Goal: Information Seeking & Learning: Learn about a topic

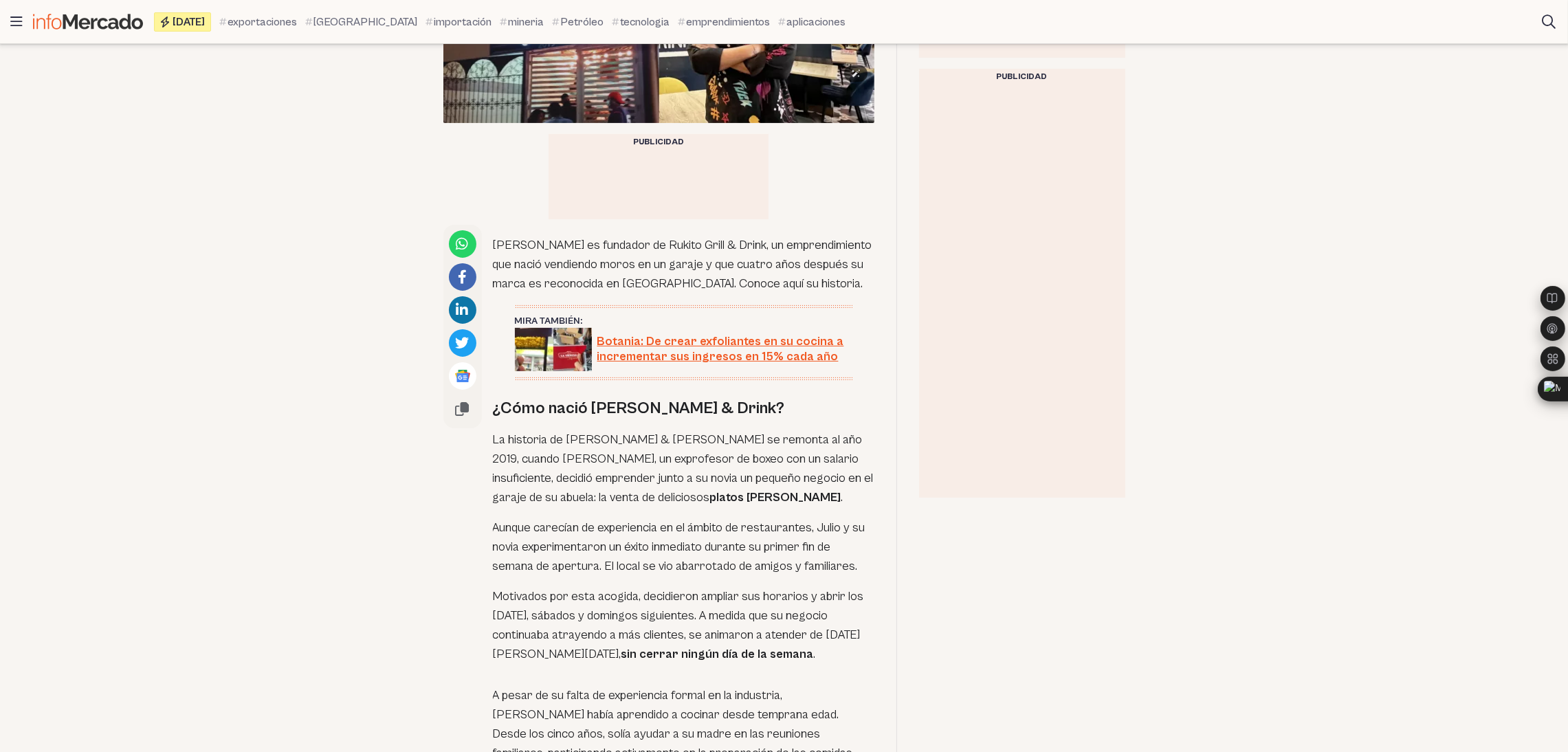
scroll to position [586, 0]
drag, startPoint x: 492, startPoint y: 203, endPoint x: 551, endPoint y: 272, distance: 90.8
click at [551, 272] on p "[PERSON_NAME] es fundador de Rukito Grill & Drink, un emprendimiento que nació …" at bounding box center [683, 264] width 381 height 58
copy p "[PERSON_NAME] es fundador de Rukito Grill & Drink, un emprendimiento que nació …"
click at [753, 502] on p "Motivados por esta acogida, decidieron ampliar sus horarios y abrir los [DATE],…" at bounding box center [683, 625] width 381 height 77
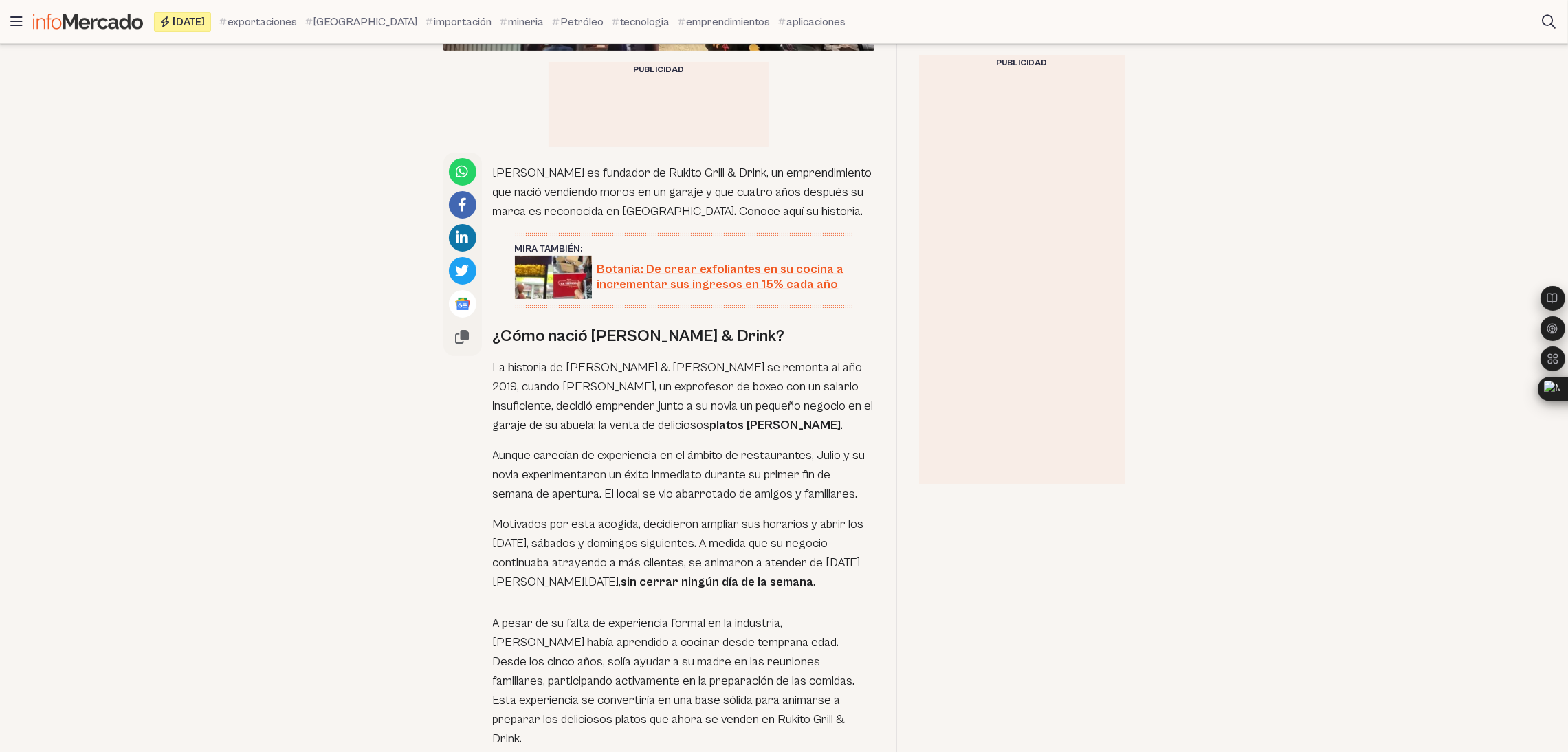
scroll to position [660, 0]
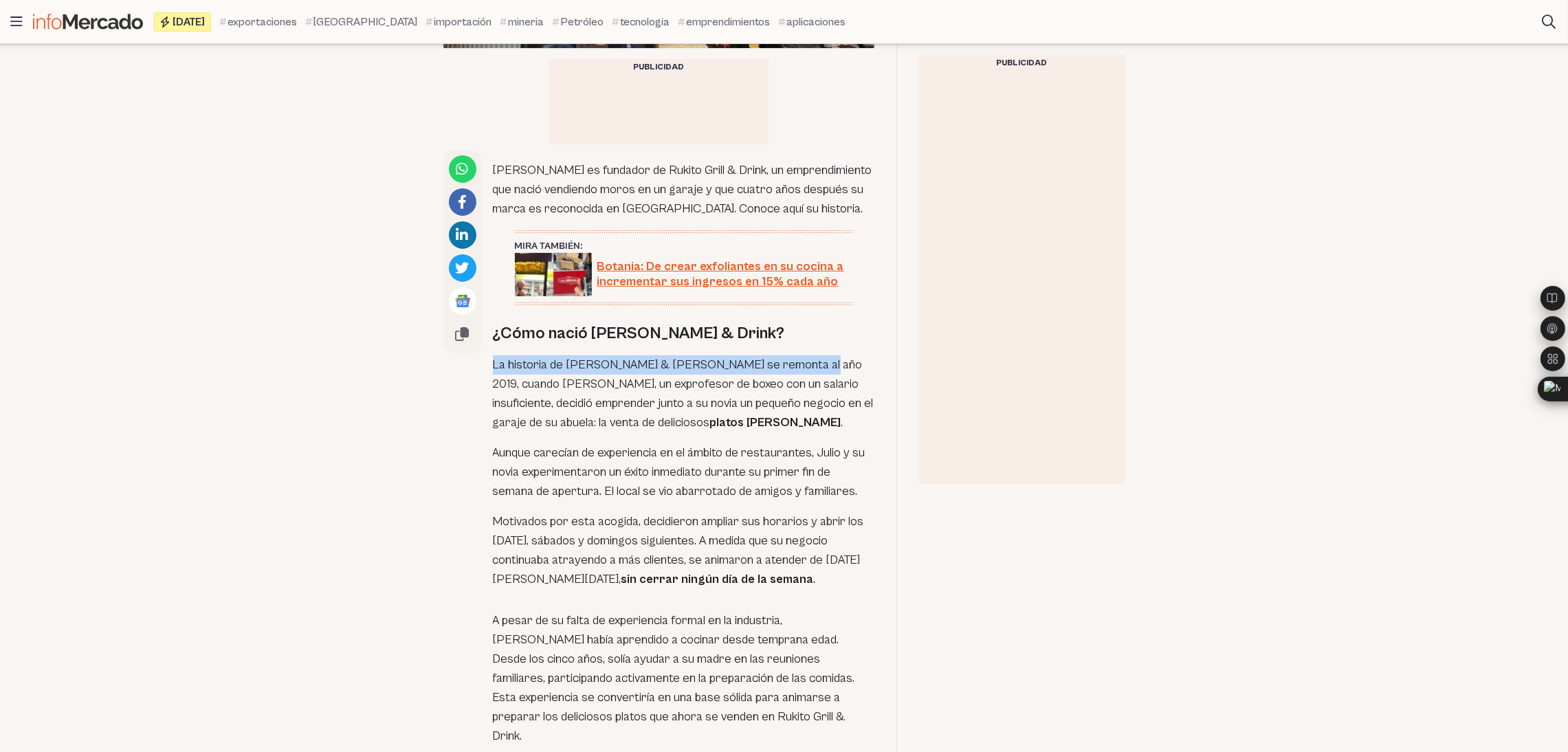
drag, startPoint x: 490, startPoint y: 350, endPoint x: 787, endPoint y: 353, distance: 297.0
copy p "La historia de Rukito Grill & [PERSON_NAME] se remonta al año 2019"
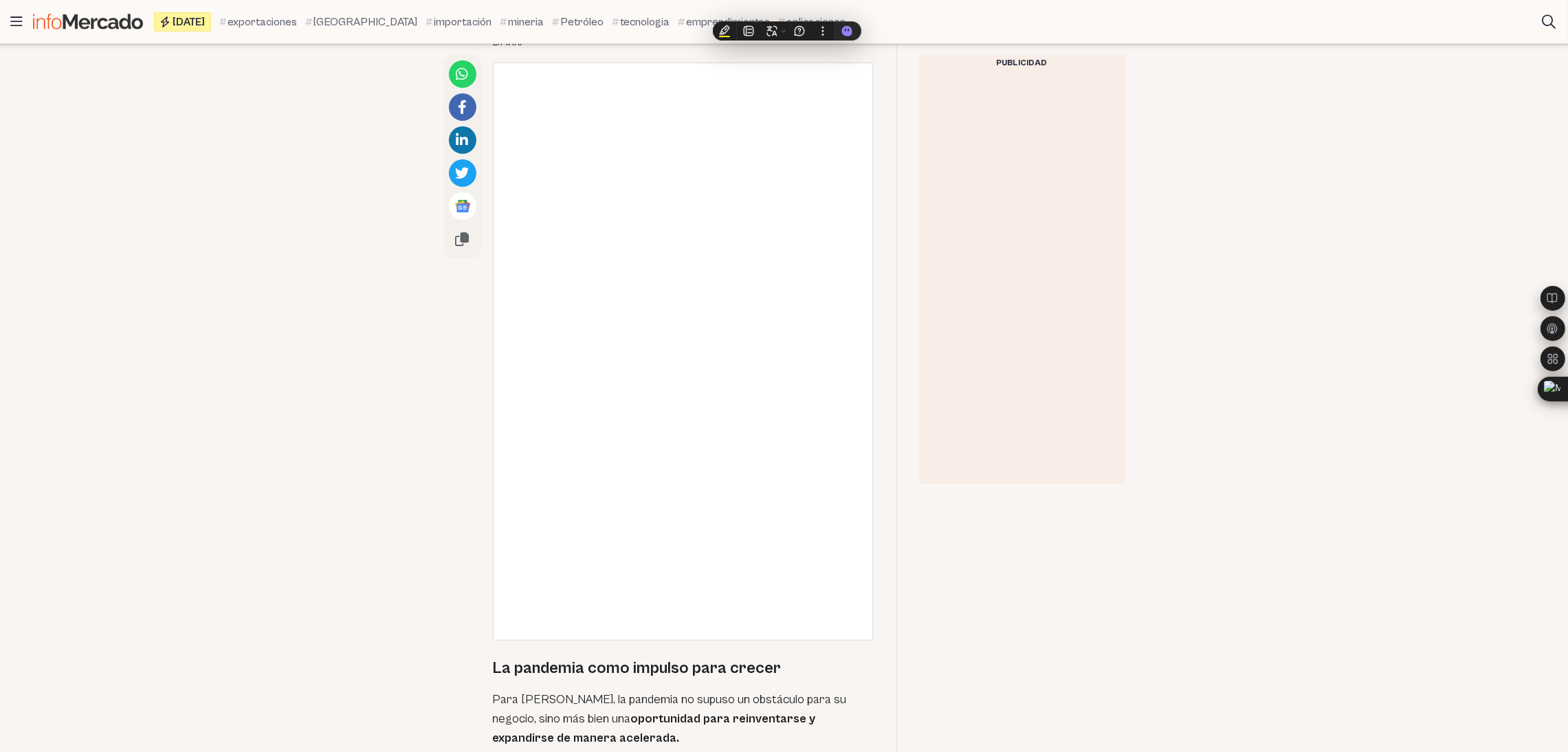
scroll to position [1602, 0]
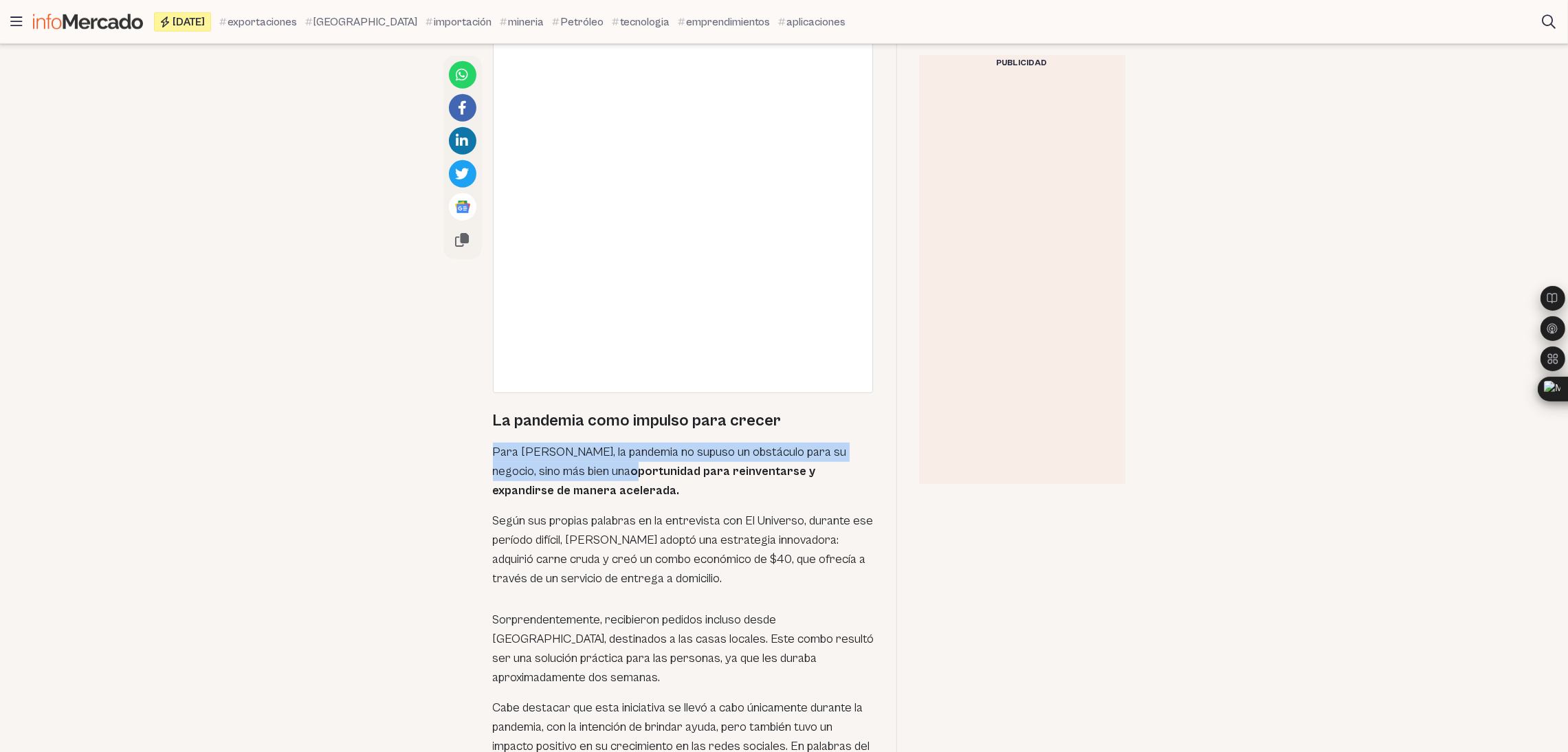
drag, startPoint x: 483, startPoint y: 413, endPoint x: 568, endPoint y: 445, distance: 90.8
click at [568, 445] on div "[PERSON_NAME] es fundador de Rukito Grill & Drink, un emprendimiento que nació …" at bounding box center [659, 640] width 431 height 2865
click at [522, 443] on p "Para [PERSON_NAME], la pandemia no supuso un obstáculo para su negocio, sino má…" at bounding box center [683, 472] width 381 height 58
drag, startPoint x: 491, startPoint y: 420, endPoint x: 551, endPoint y: 455, distance: 69.5
click at [551, 455] on div "[PERSON_NAME] es fundador de Rukito Grill & Drink, un emprendimiento que nació …" at bounding box center [659, 640] width 431 height 2865
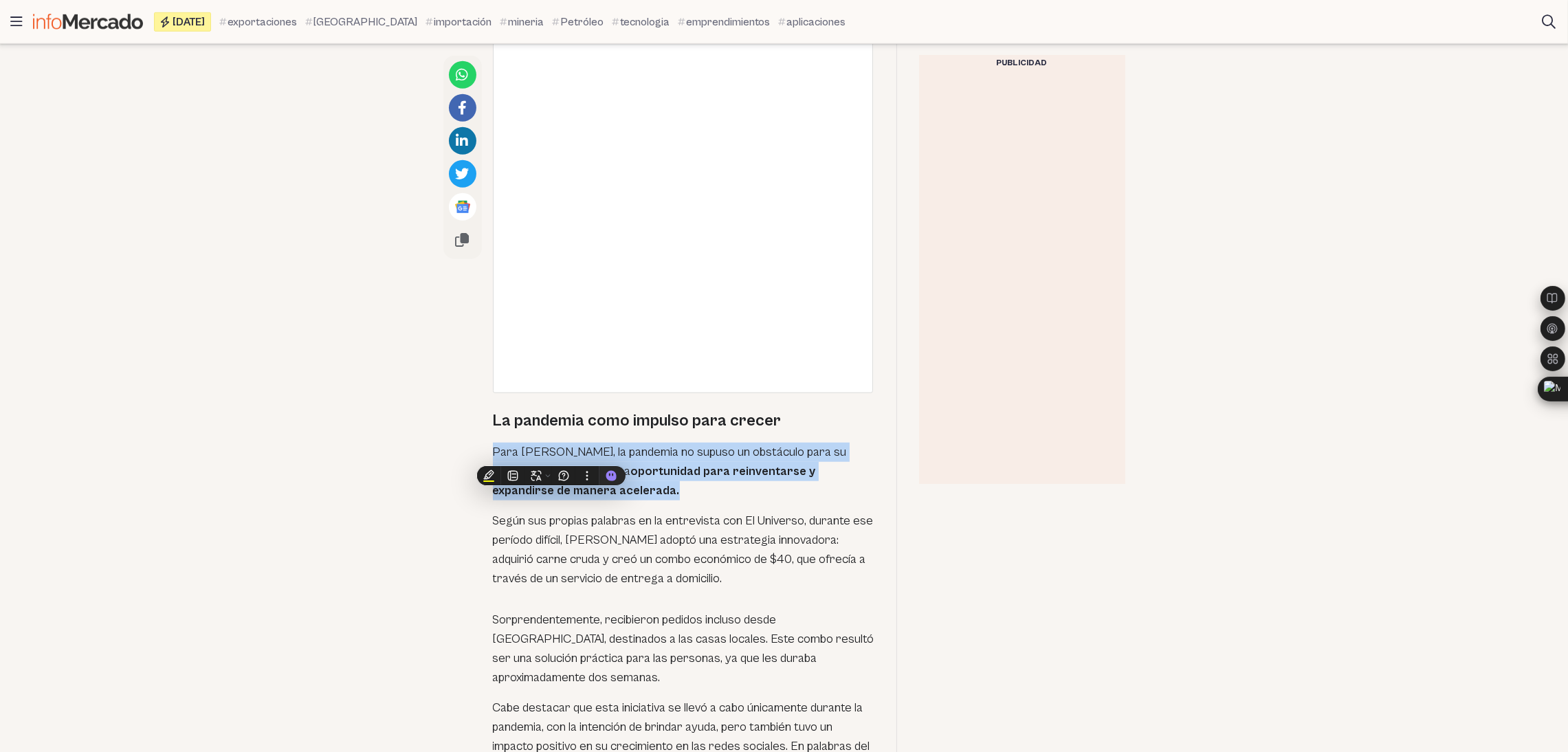
copy p "Para [PERSON_NAME], la pandemia no supuso un obstáculo para su negocio, sino má…"
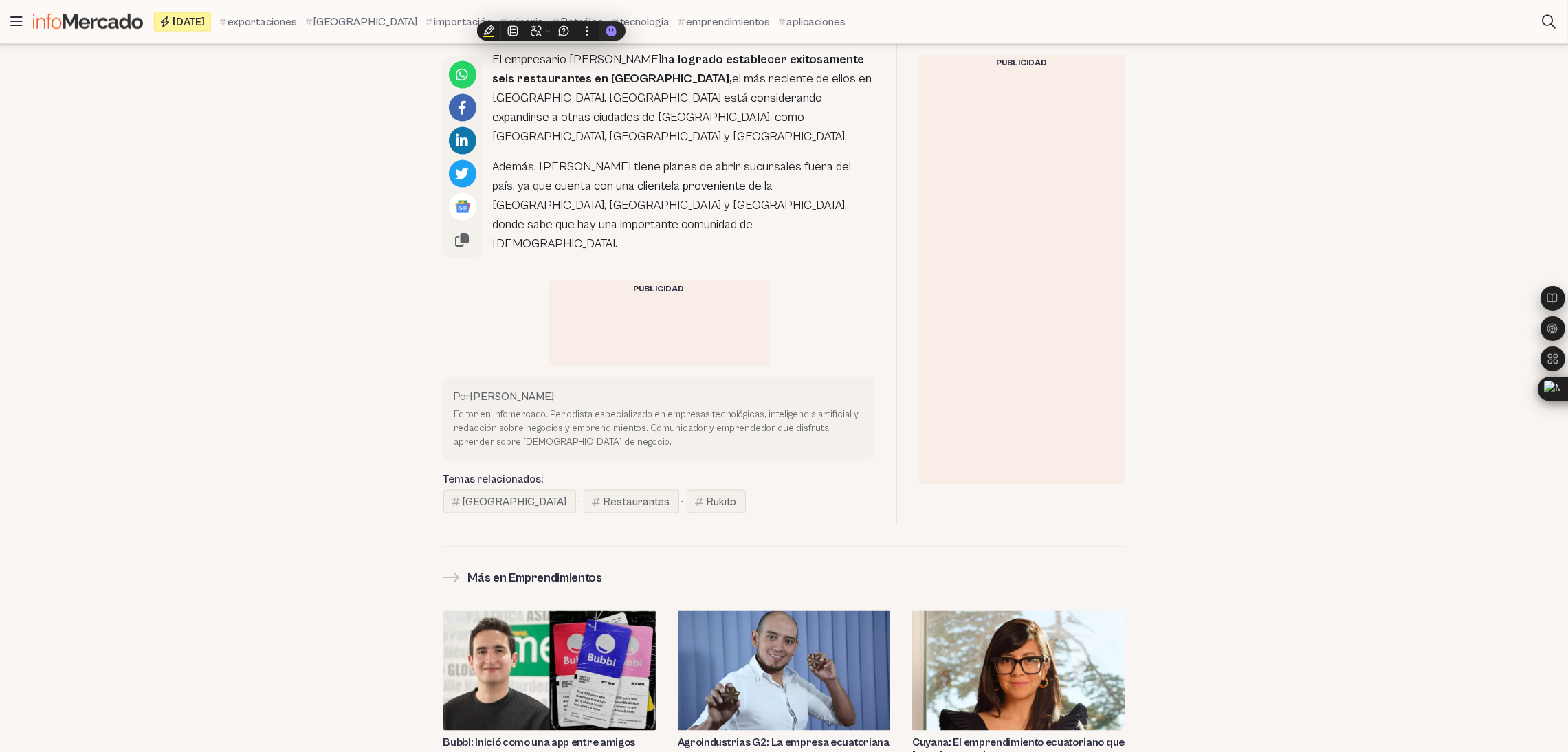
scroll to position [3070, 0]
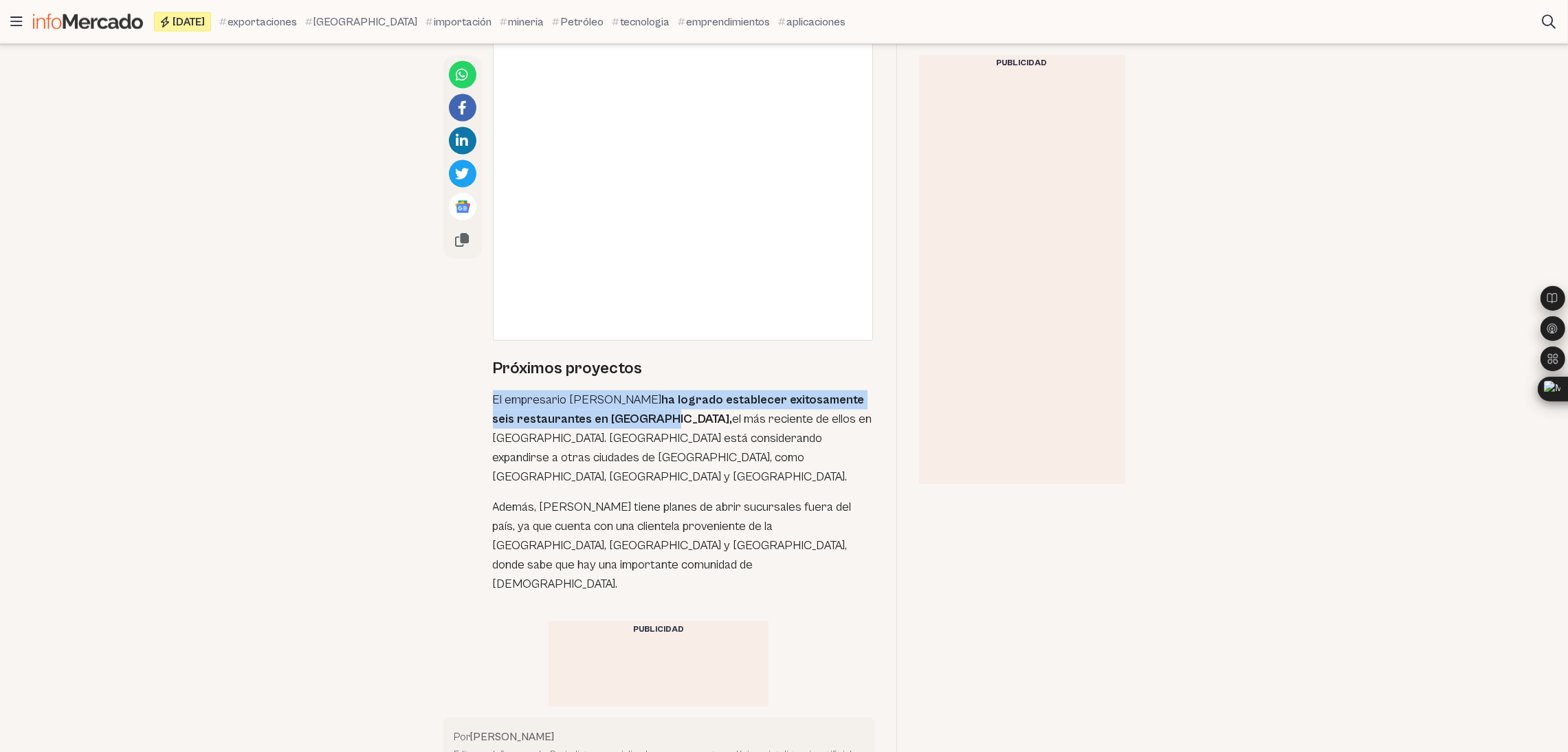
drag, startPoint x: 493, startPoint y: 330, endPoint x: 636, endPoint y: 350, distance: 144.4
click at [636, 391] on p "El empresario [PERSON_NAME] ha logrado establecer exitosamente seis restaurante…" at bounding box center [683, 438] width 381 height 96
copy p "El empresario [PERSON_NAME] ha logrado establecer exitosamente seis restaurante…"
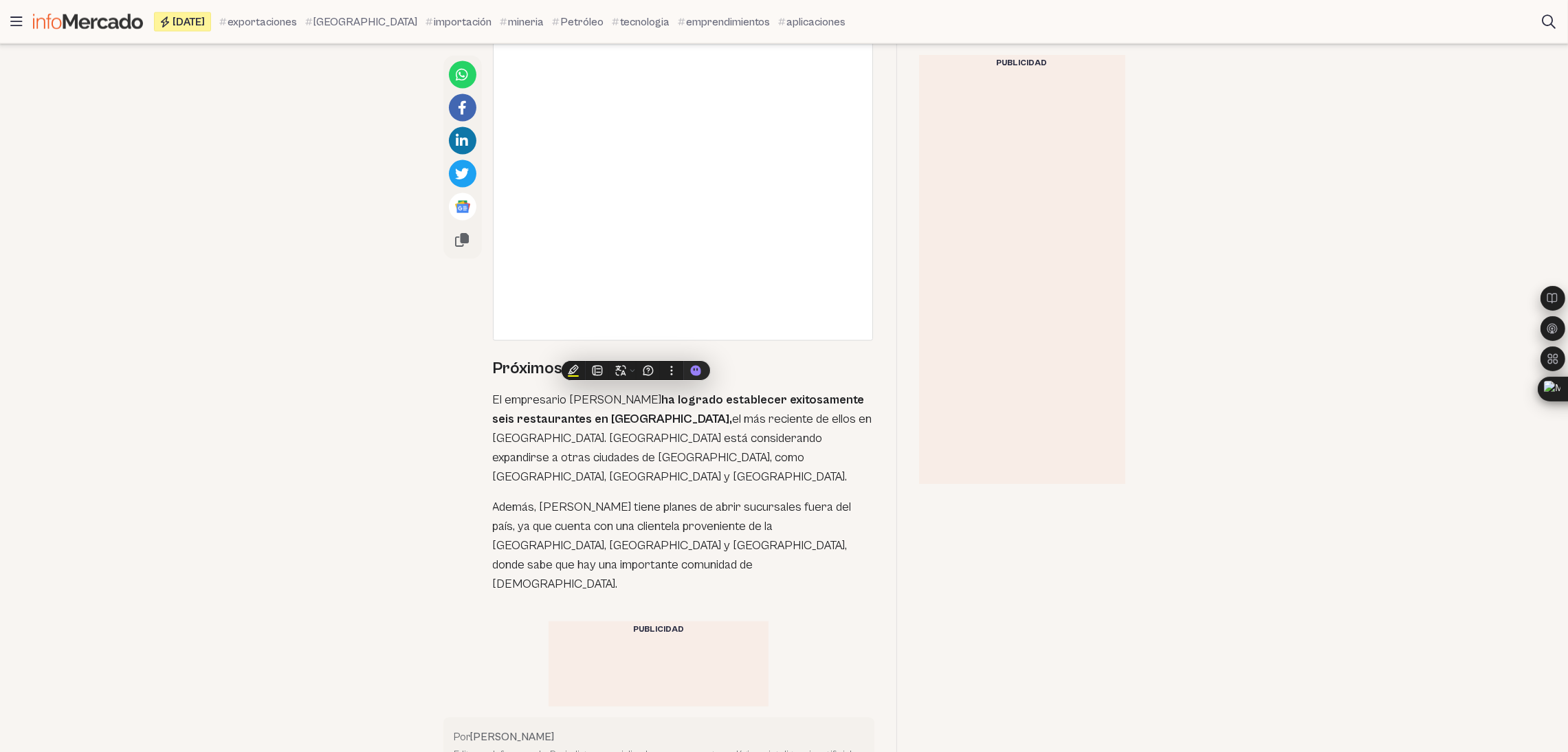
click at [749, 391] on p "El empresario [PERSON_NAME] ha logrado establecer exitosamente seis restaurante…" at bounding box center [683, 438] width 381 height 96
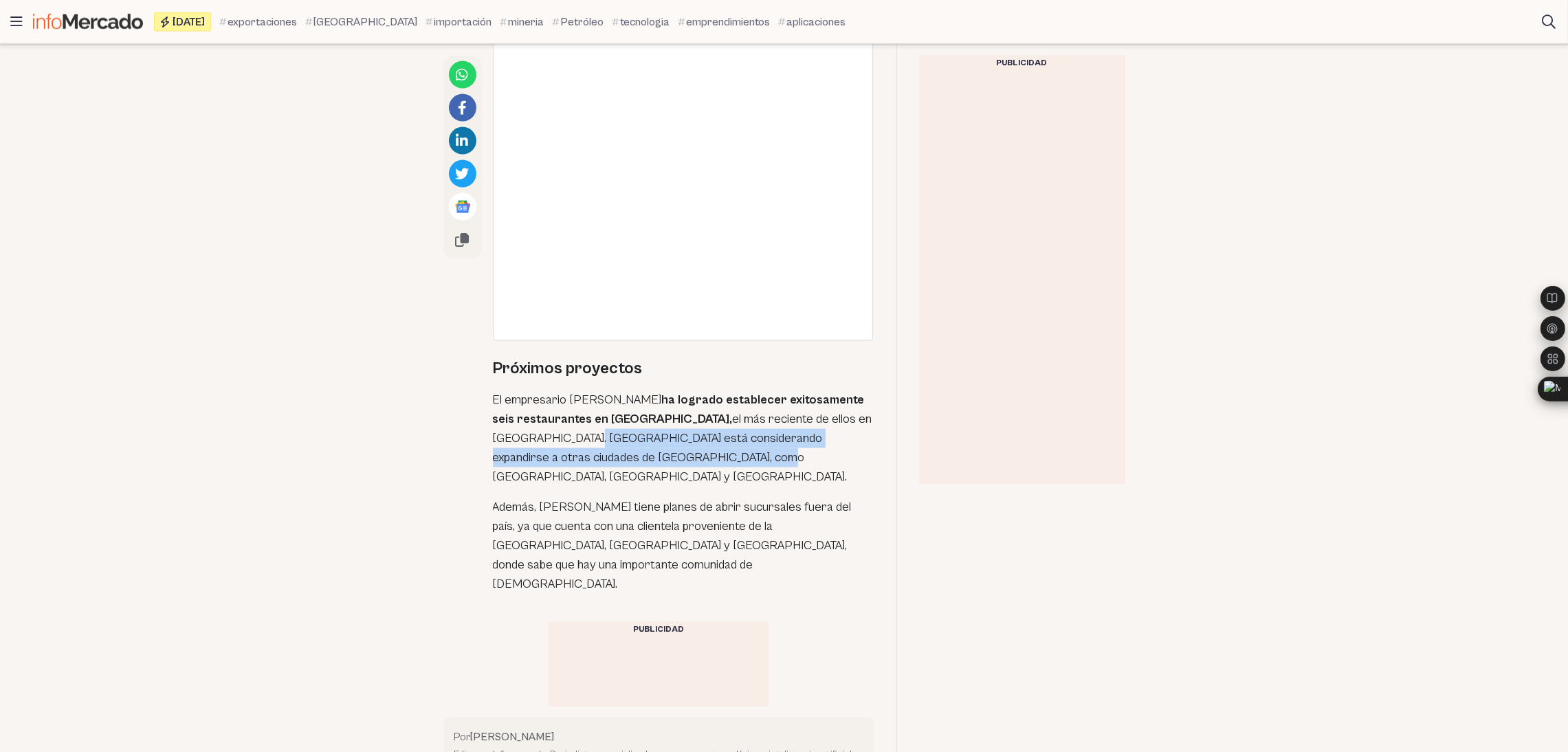
drag, startPoint x: 490, startPoint y: 369, endPoint x: 642, endPoint y: 394, distance: 154.0
copy p "[GEOGRAPHIC_DATA] está considerando expandirse a otras ciudades de [GEOGRAPHIC_…"
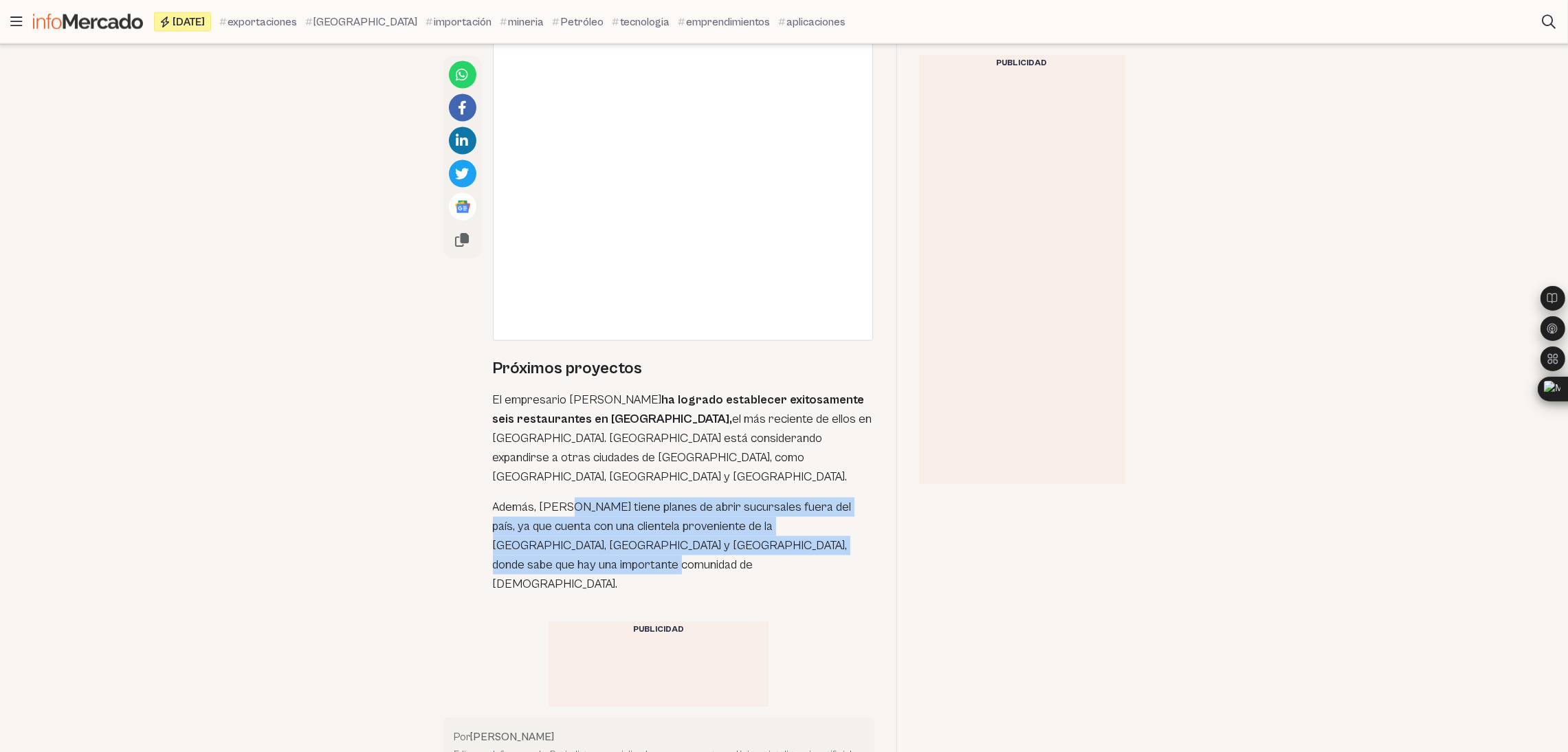
drag, startPoint x: 573, startPoint y: 414, endPoint x: 611, endPoint y: 471, distance: 68.5
click at [611, 498] on p "Además, [PERSON_NAME] tiene planes de abrir sucursales fuera del país, ya que c…" at bounding box center [683, 546] width 381 height 96
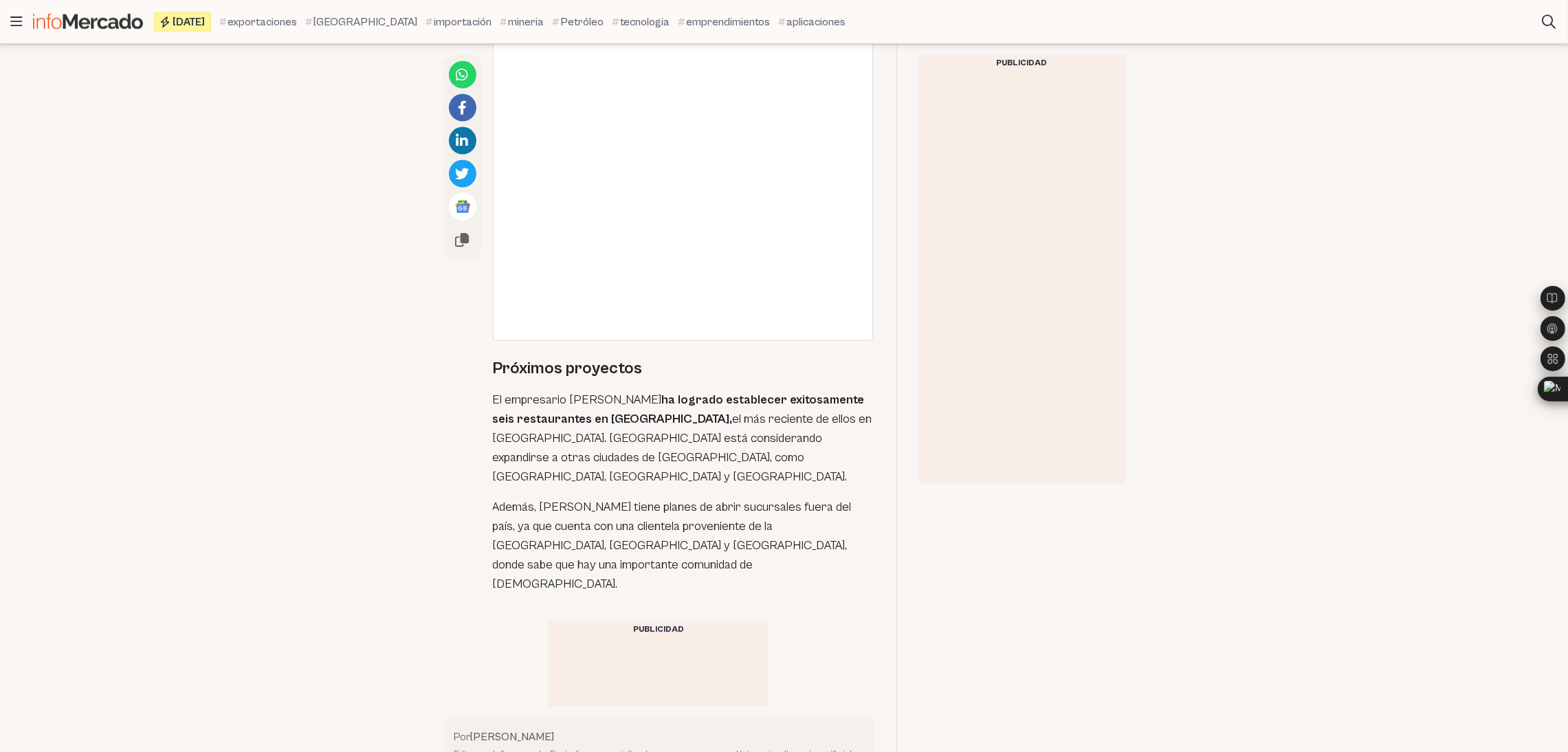
click at [542, 498] on p "Además, [PERSON_NAME] tiene planes de abrir sucursales fuera del país, ya que c…" at bounding box center [683, 546] width 381 height 96
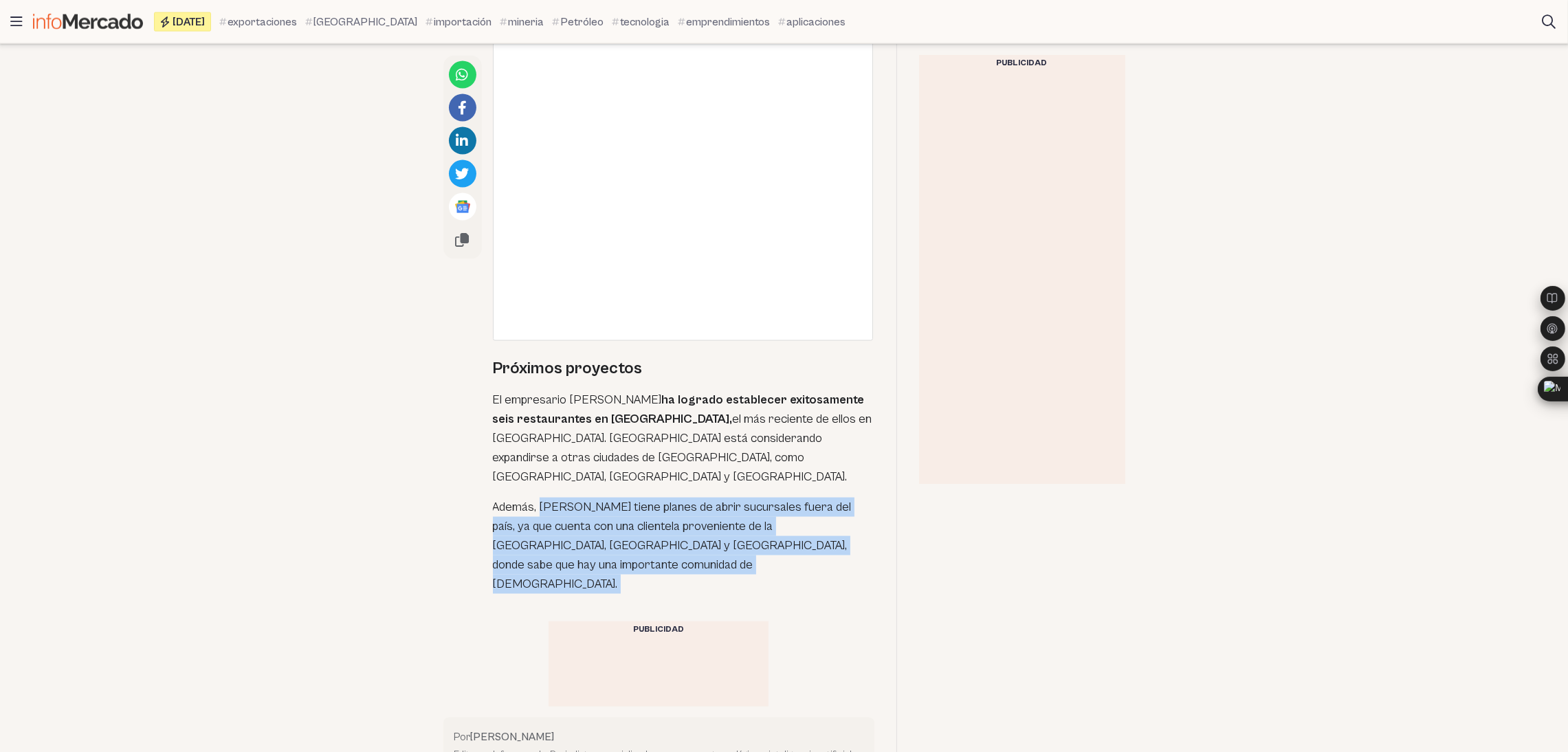
drag, startPoint x: 542, startPoint y: 418, endPoint x: 581, endPoint y: 472, distance: 66.6
click at [581, 498] on p "Además, [PERSON_NAME] tiene planes de abrir sucursales fuera del país, ya que c…" at bounding box center [683, 546] width 381 height 96
copy div "[PERSON_NAME] tiene planes de abrir sucursales fuera del país, ya que cuenta co…"
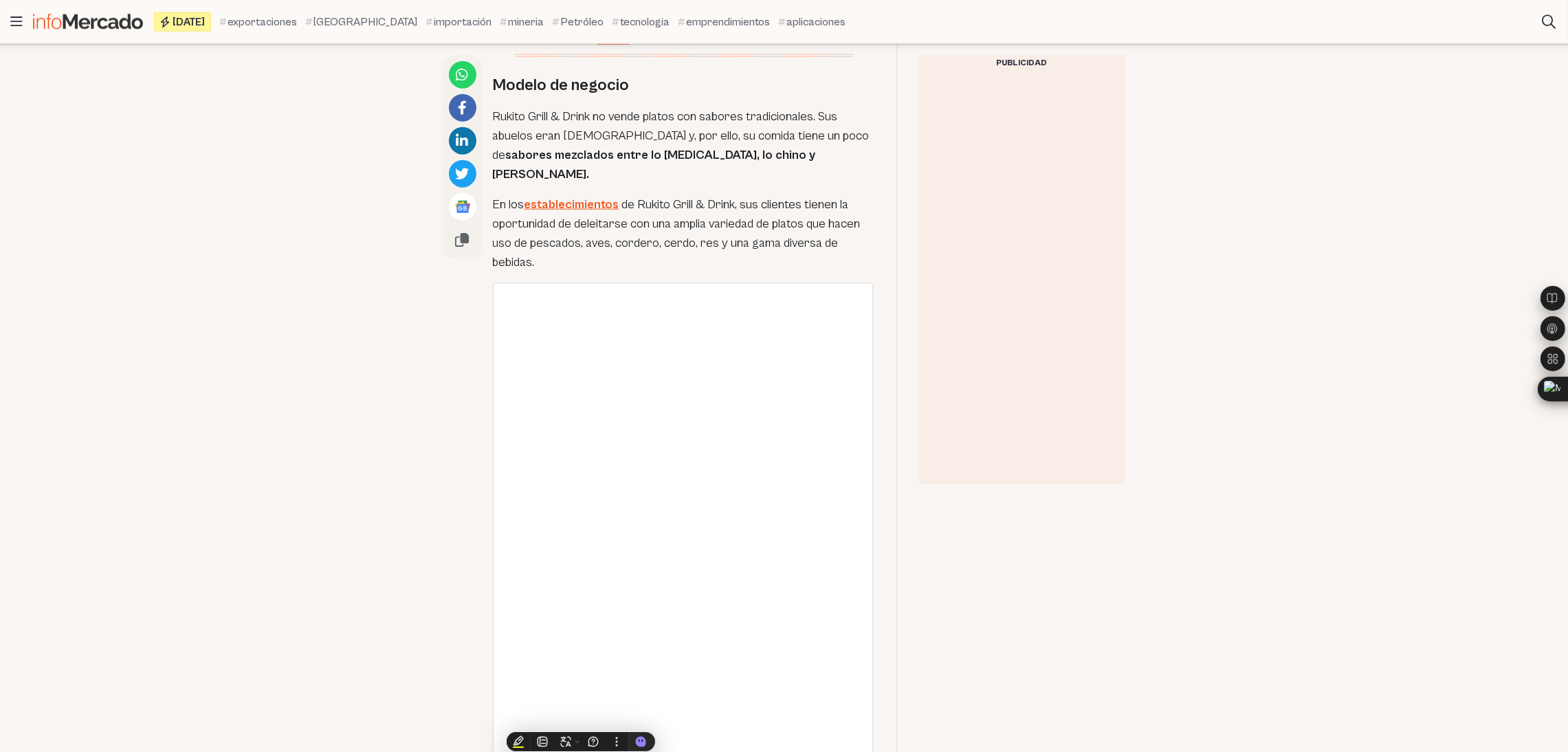
scroll to position [2366, 0]
